Goal: Find specific page/section: Find specific page/section

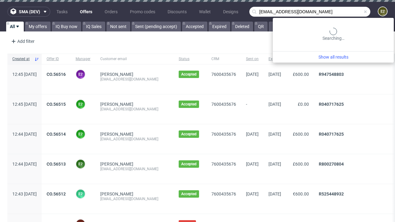
type input "[EMAIL_ADDRESS][DOMAIN_NAME]"
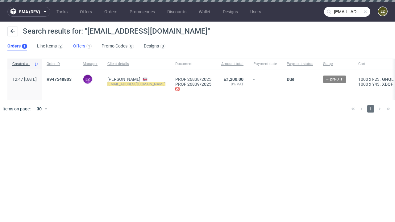
click at [82, 46] on link "Offers 1" at bounding box center [82, 46] width 19 height 10
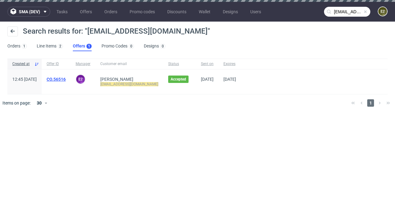
click at [66, 79] on link "CO.56516" at bounding box center [56, 79] width 19 height 5
